Goal: Information Seeking & Learning: Learn about a topic

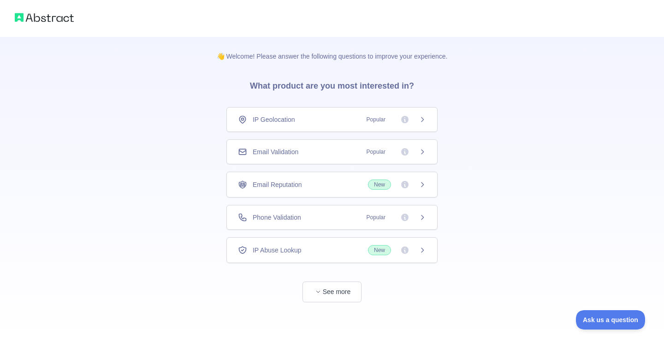
click at [425, 152] on icon at bounding box center [422, 151] width 7 height 7
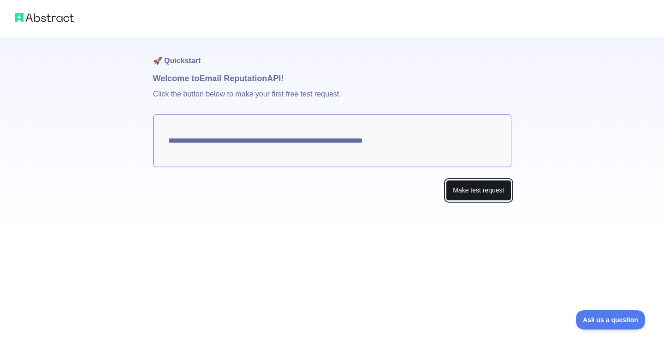
click at [455, 190] on button "Make test request" at bounding box center [478, 190] width 65 height 21
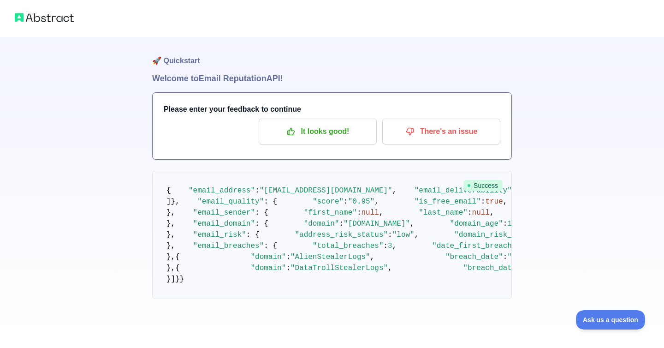
scroll to position [30, 0]
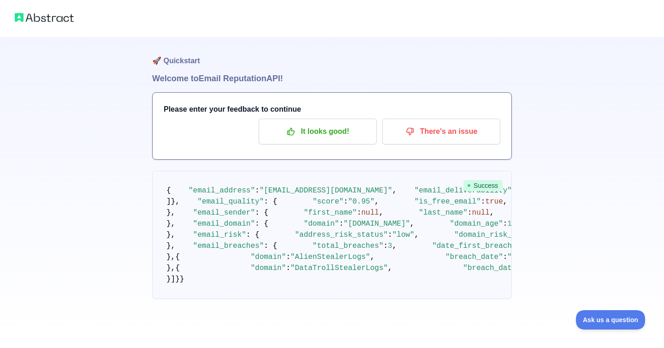
scroll to position [152, 0]
click at [306, 264] on pre "{ "email_address" : "[EMAIL_ADDRESS][DOMAIN_NAME]" , "email_deliverability" : {…" at bounding box center [332, 235] width 360 height 128
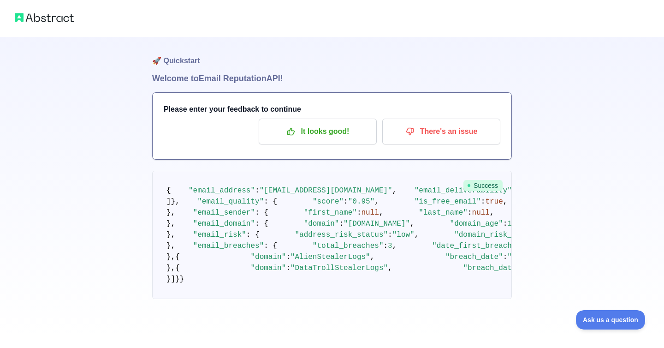
click at [306, 264] on pre "{ "email_address" : "[EMAIL_ADDRESS][DOMAIN_NAME]" , "email_deliverability" : {…" at bounding box center [332, 235] width 360 height 128
click at [306, 268] on pre "{ "email_address" : "[EMAIL_ADDRESS][DOMAIN_NAME]" , "email_deliverability" : {…" at bounding box center [332, 235] width 360 height 128
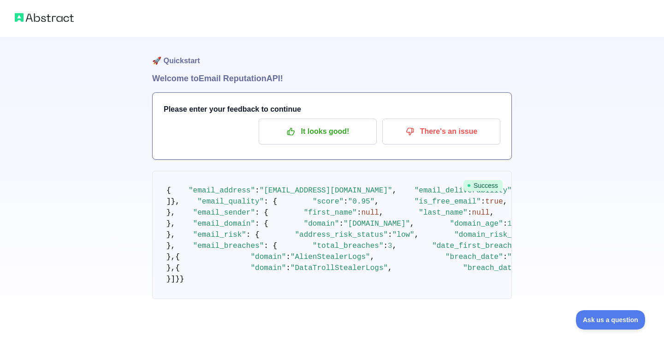
click at [309, 283] on pre "{ "email_address" : "[EMAIL_ADDRESS][DOMAIN_NAME]" , "email_deliverability" : {…" at bounding box center [332, 235] width 360 height 128
click at [332, 291] on pre "{ "email_address" : "[EMAIL_ADDRESS][DOMAIN_NAME]" , "email_deliverability" : {…" at bounding box center [332, 235] width 360 height 128
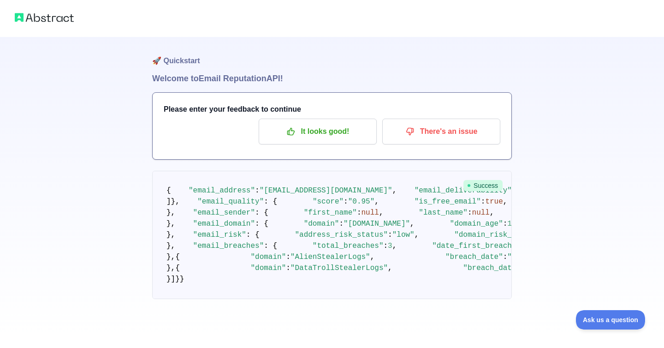
scroll to position [0, 0]
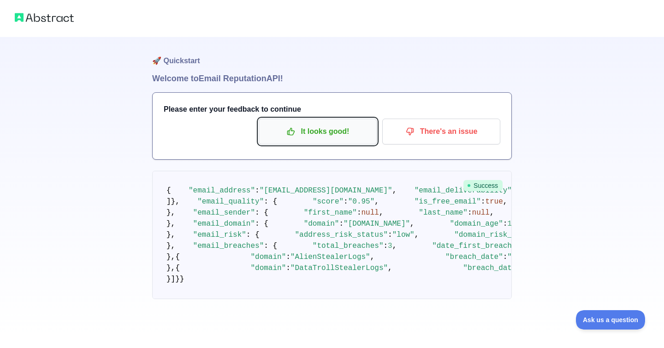
click at [332, 138] on p "It looks good!" at bounding box center [318, 132] width 104 height 16
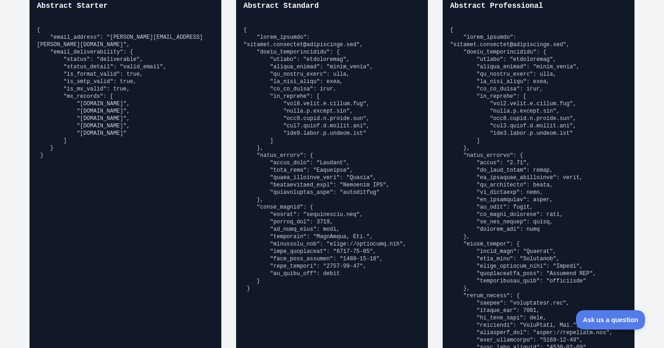
scroll to position [642, 0]
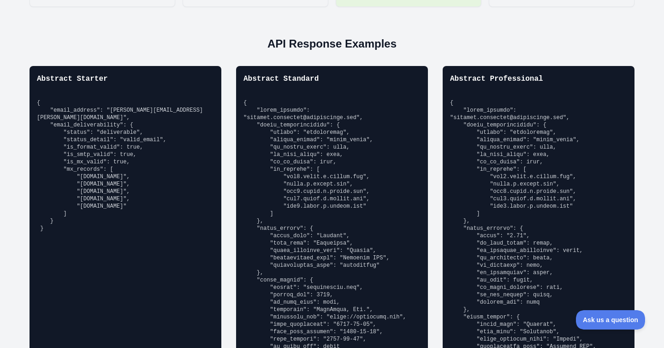
drag, startPoint x: 70, startPoint y: 245, endPoint x: 31, endPoint y: 113, distance: 137.3
click at [31, 113] on div "Abstract Starter { "email_address": "[PERSON_NAME][EMAIL_ADDRESS][PERSON_NAME][…" at bounding box center [126, 300] width 192 height 469
click at [53, 128] on pre "{ "email_address": "[PERSON_NAME][EMAIL_ADDRESS][PERSON_NAME][DOMAIN_NAME]", "e…" at bounding box center [125, 165] width 177 height 133
click at [66, 134] on pre "{ "email_address": "[PERSON_NAME][EMAIL_ADDRESS][PERSON_NAME][DOMAIN_NAME]", "e…" at bounding box center [125, 165] width 177 height 133
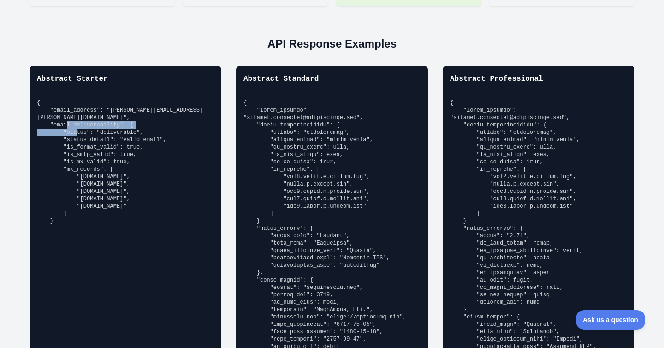
click at [66, 134] on pre "{ "email_address": "[PERSON_NAME][EMAIL_ADDRESS][PERSON_NAME][DOMAIN_NAME]", "e…" at bounding box center [125, 165] width 177 height 133
click at [68, 145] on pre "{ "email_address": "[PERSON_NAME][EMAIL_ADDRESS][PERSON_NAME][DOMAIN_NAME]", "e…" at bounding box center [125, 165] width 177 height 133
click at [65, 159] on pre "{ "email_address": "[PERSON_NAME][EMAIL_ADDRESS][PERSON_NAME][DOMAIN_NAME]", "e…" at bounding box center [125, 165] width 177 height 133
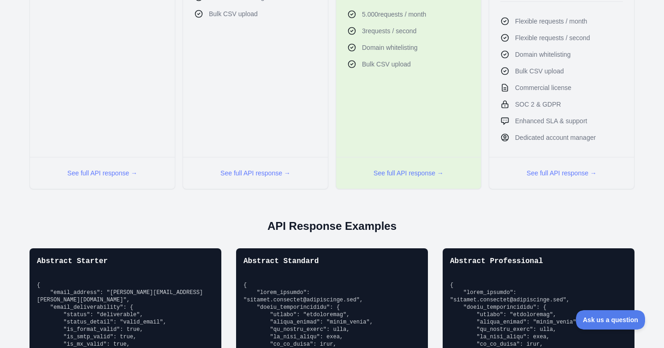
scroll to position [0, 0]
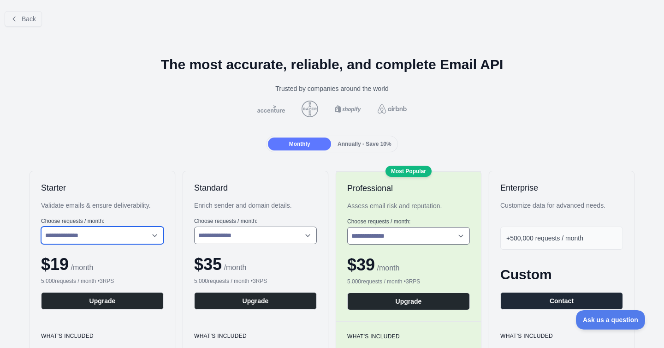
click at [83, 228] on select "**********" at bounding box center [102, 235] width 123 height 18
click at [41, 226] on select "**********" at bounding box center [102, 235] width 123 height 18
click at [87, 243] on select "**********" at bounding box center [102, 235] width 123 height 18
click at [41, 226] on select "**********" at bounding box center [102, 235] width 123 height 18
click at [96, 241] on select "**********" at bounding box center [102, 235] width 123 height 18
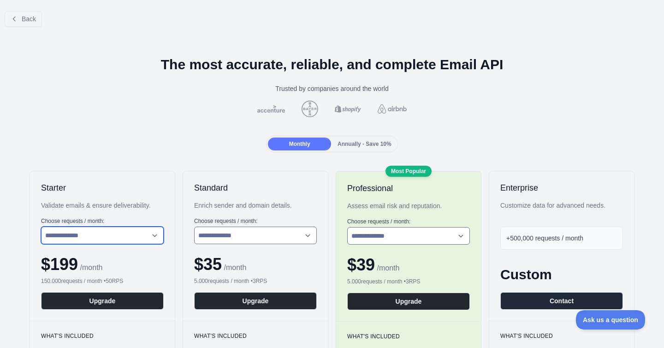
select select "*"
click at [41, 226] on select "**********" at bounding box center [102, 235] width 123 height 18
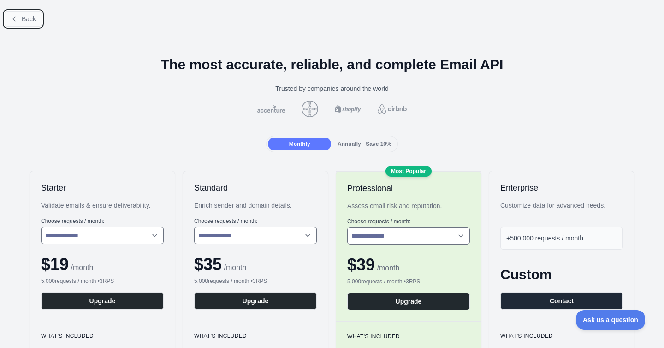
click at [6, 12] on button "Back" at bounding box center [23, 19] width 37 height 16
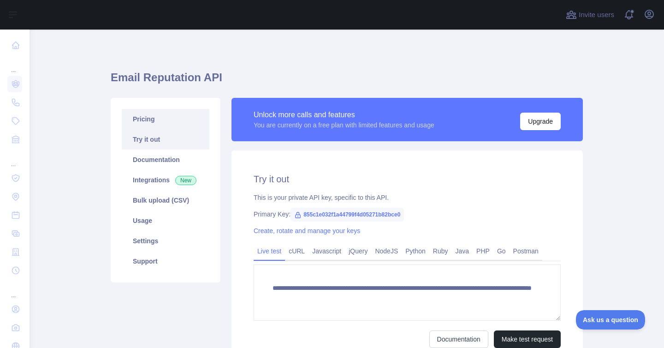
click at [151, 115] on link "Pricing" at bounding box center [166, 119] width 88 height 20
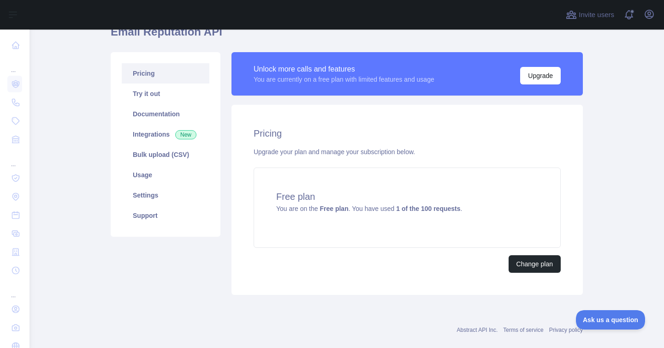
scroll to position [47, 0]
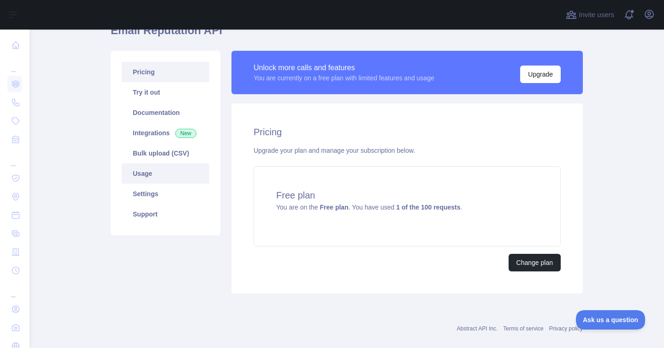
click at [184, 172] on link "Usage" at bounding box center [166, 173] width 88 height 20
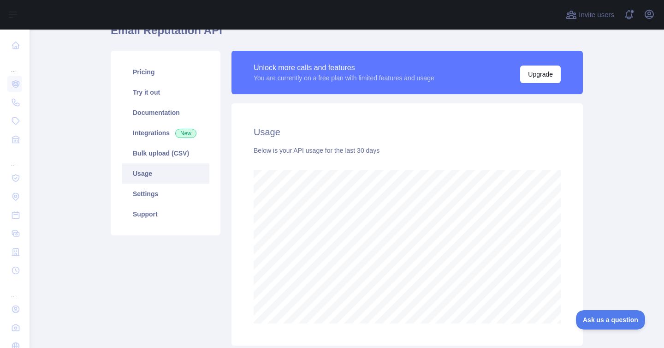
scroll to position [318, 635]
click at [160, 137] on link "Integrations New" at bounding box center [166, 133] width 88 height 20
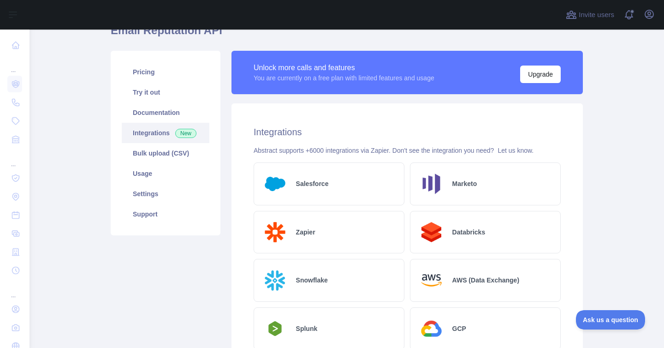
scroll to position [49, 0]
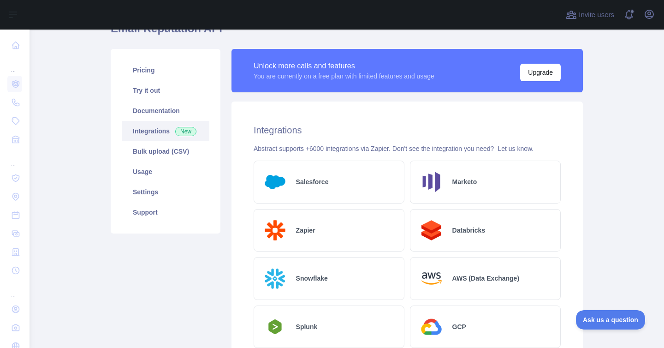
click at [276, 150] on div "Abstract supports +6000 integrations via Zapier. Don't see the integration you …" at bounding box center [407, 148] width 307 height 9
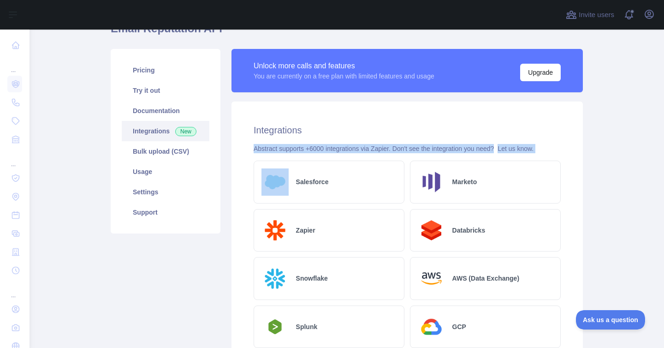
click at [276, 150] on div "Abstract supports +6000 integrations via Zapier. Don't see the integration you …" at bounding box center [407, 148] width 307 height 9
click at [286, 150] on div "Abstract supports +6000 integrations via Zapier. Don't see the integration you …" at bounding box center [407, 148] width 307 height 9
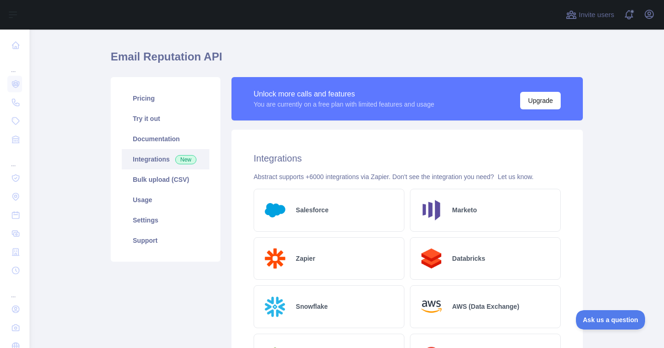
scroll to position [0, 0]
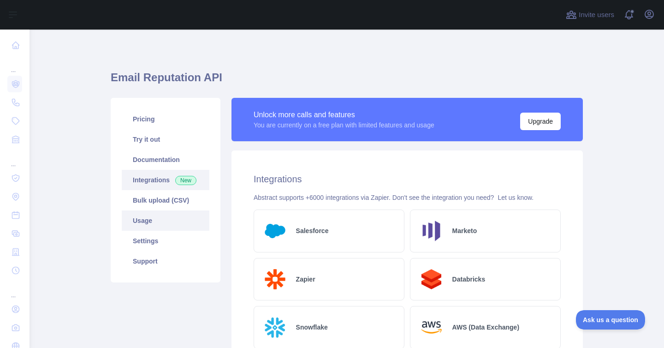
click at [142, 216] on link "Usage" at bounding box center [166, 220] width 88 height 20
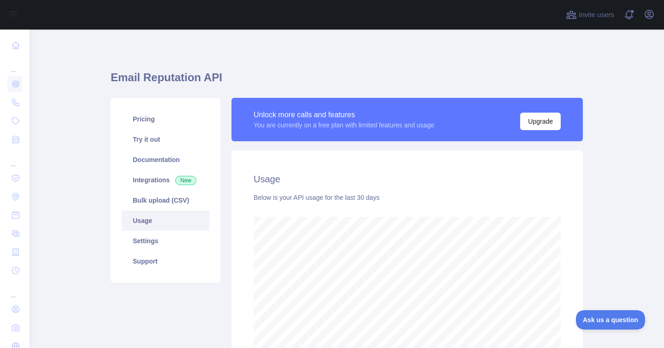
scroll to position [318, 635]
click at [148, 204] on link "Bulk upload (CSV)" at bounding box center [166, 200] width 88 height 20
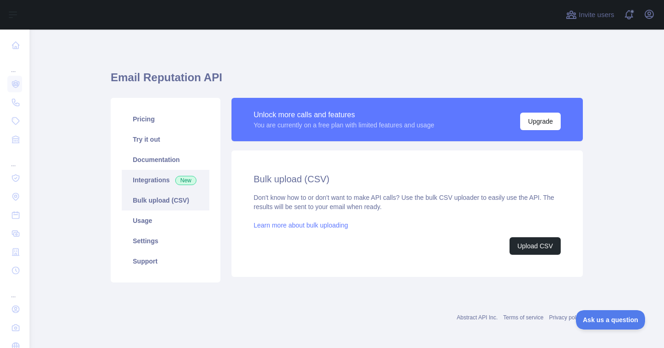
click at [153, 181] on link "Integrations New" at bounding box center [166, 180] width 88 height 20
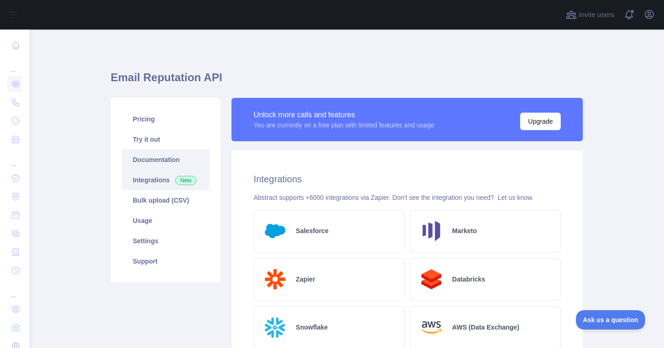
click at [157, 157] on link "Documentation" at bounding box center [166, 159] width 88 height 20
click at [177, 161] on link "Documentation" at bounding box center [166, 159] width 88 height 20
click at [163, 121] on link "Pricing" at bounding box center [166, 119] width 88 height 20
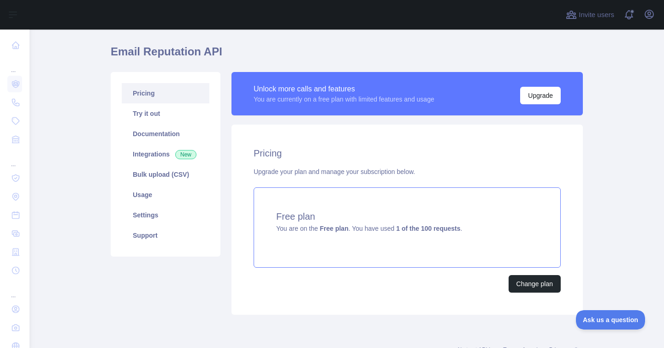
scroll to position [27, 0]
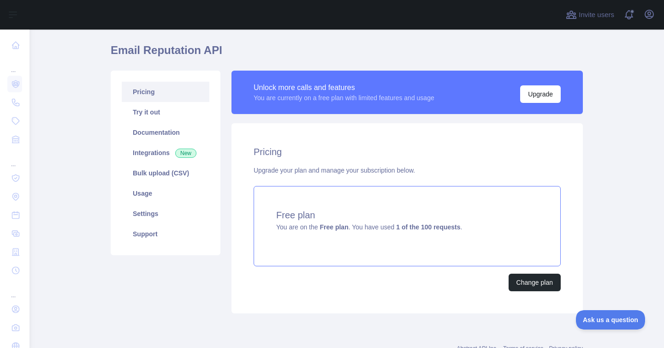
click at [439, 229] on strong "1 of the 100 requests" at bounding box center [428, 226] width 64 height 7
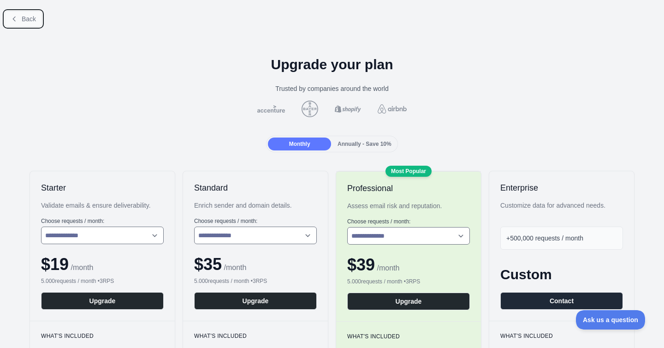
click at [22, 20] on span "Back" at bounding box center [29, 18] width 14 height 7
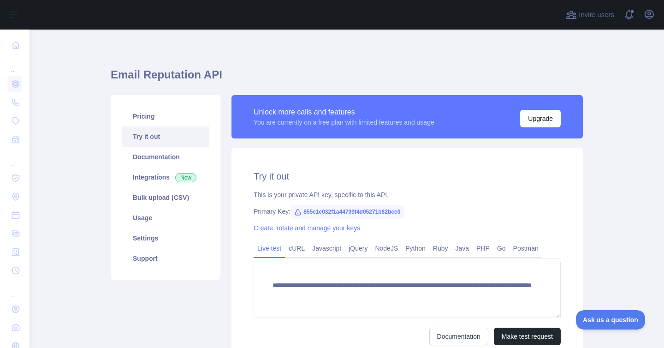
click at [305, 199] on div "This is your private API key, specific to this API." at bounding box center [407, 194] width 307 height 9
click at [292, 194] on div "This is your private API key, specific to this API." at bounding box center [407, 194] width 307 height 9
click at [309, 195] on div "This is your private API key, specific to this API." at bounding box center [407, 194] width 307 height 9
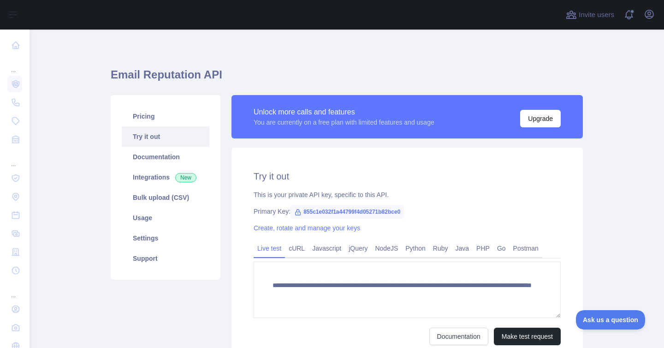
click at [320, 214] on span "855c1e032f1a44799f4d05271b82bce0" at bounding box center [347, 212] width 113 height 14
click at [318, 212] on span "855c1e032f1a44799f4d05271b82bce0" at bounding box center [347, 212] width 113 height 14
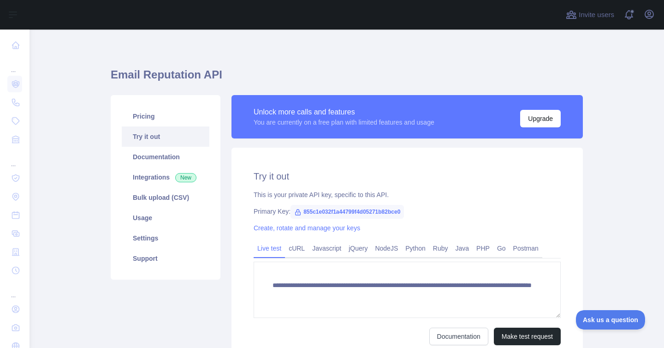
click at [317, 187] on div "**********" at bounding box center [406, 258] width 351 height 220
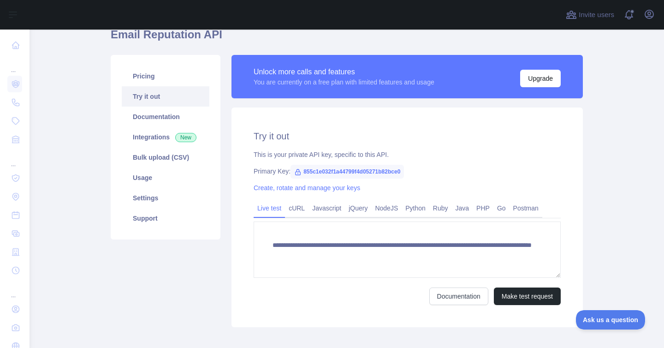
scroll to position [47, 0]
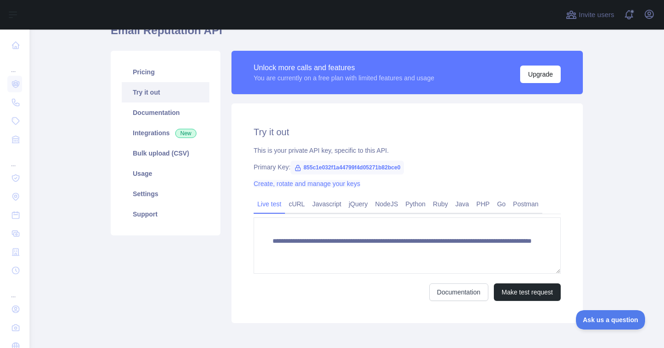
click at [315, 183] on link "Create, rotate and manage your keys" at bounding box center [307, 183] width 107 height 7
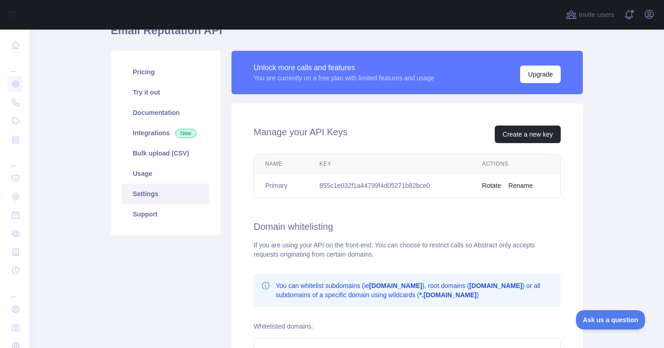
click at [331, 185] on td "855c1e032f1a44799f4d05271b82bce0" at bounding box center [390, 185] width 162 height 24
copy td "855c1e032f1a44799f4d05271b82bce0"
